Goal: Check status: Check status

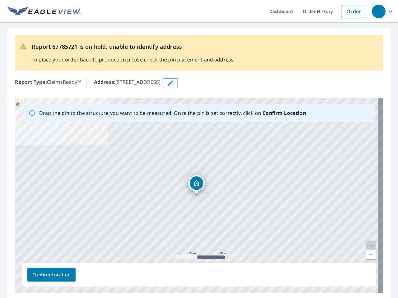
click at [199, 149] on div "[STREET_ADDRESS]" at bounding box center [199, 195] width 368 height 195
click at [378, 11] on div "button" at bounding box center [378, 12] width 14 height 14
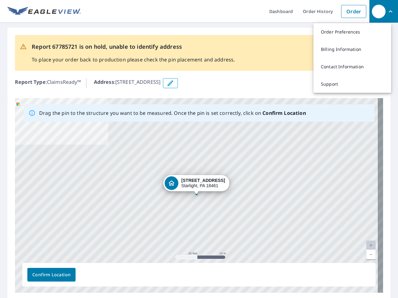
click at [174, 83] on icon "button" at bounding box center [169, 83] width 7 height 7
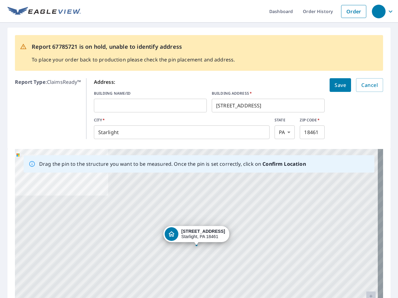
click at [196, 195] on div "[STREET_ADDRESS]" at bounding box center [199, 246] width 368 height 195
click at [365, 245] on div "[STREET_ADDRESS]" at bounding box center [199, 246] width 368 height 195
click at [365, 255] on div "[STREET_ADDRESS]" at bounding box center [199, 246] width 368 height 195
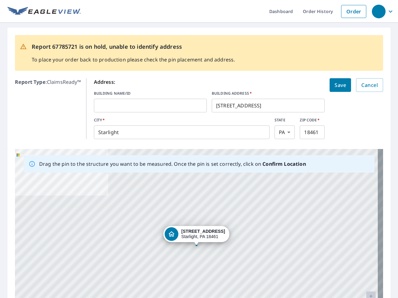
click at [51, 275] on div "[STREET_ADDRESS]" at bounding box center [199, 246] width 368 height 195
